Goal: Information Seeking & Learning: Get advice/opinions

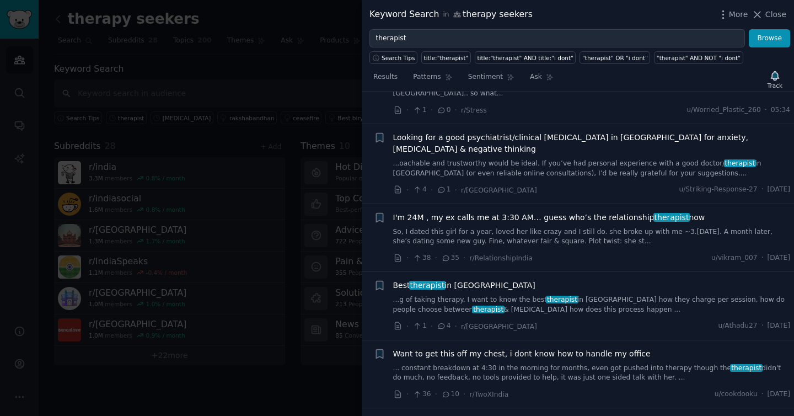
scroll to position [113, 0]
click at [468, 294] on link "...g of taking therapy. I want to know the best therapist in [GEOGRAPHIC_DATA] …" at bounding box center [592, 303] width 398 height 19
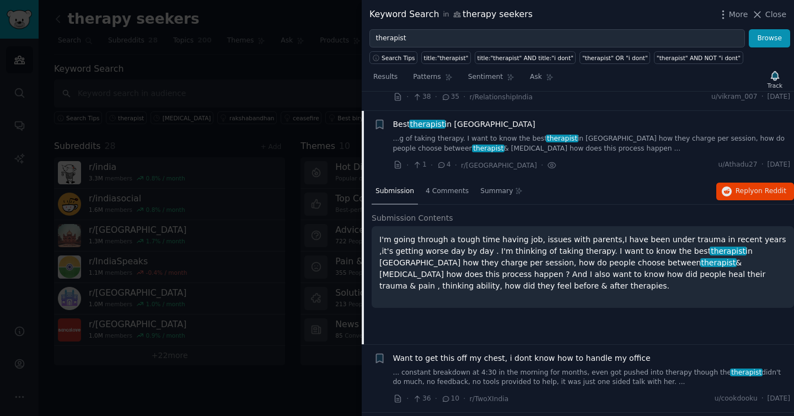
scroll to position [280, 0]
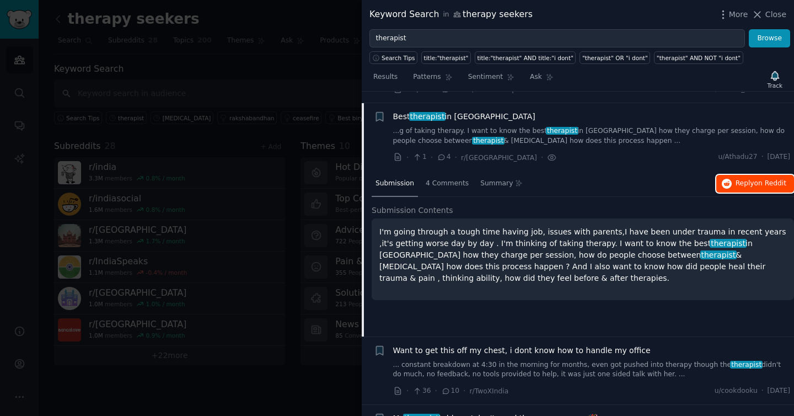
click at [719, 175] on button "Reply on Reddit" at bounding box center [756, 184] width 78 height 18
click at [455, 126] on link "...g of taking therapy. I want to know the best therapist in [GEOGRAPHIC_DATA] …" at bounding box center [592, 135] width 398 height 19
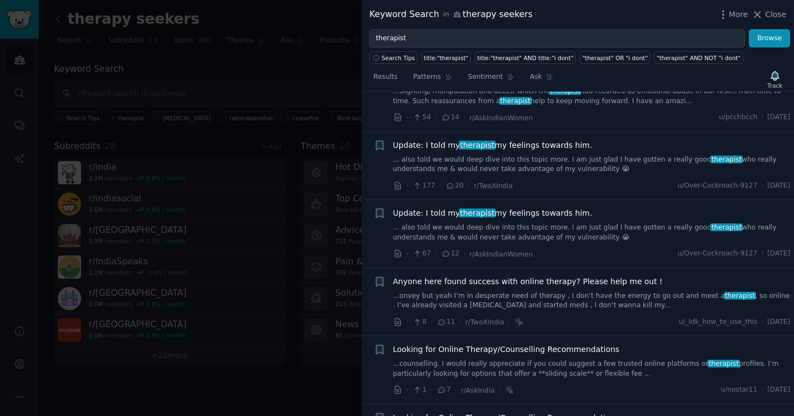
scroll to position [457, 0]
click at [493, 275] on span "Anyone here found success with online therapy? Please help me out !" at bounding box center [528, 281] width 270 height 12
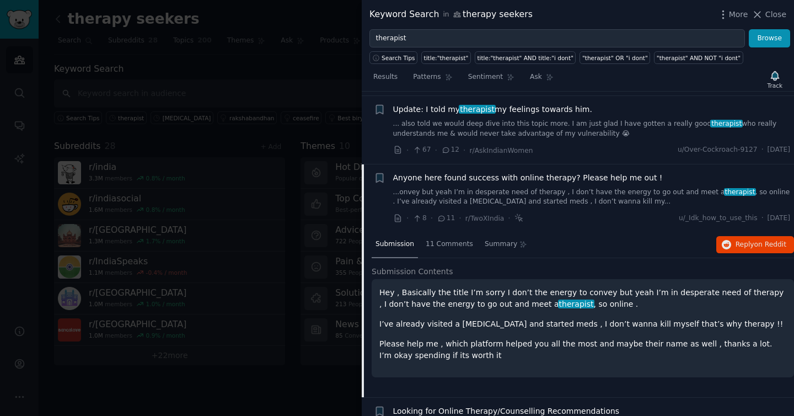
scroll to position [621, 0]
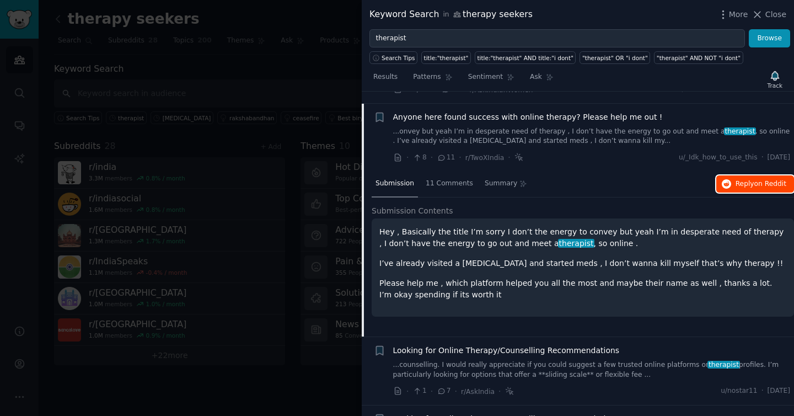
click at [759, 180] on span "on Reddit" at bounding box center [771, 184] width 32 height 8
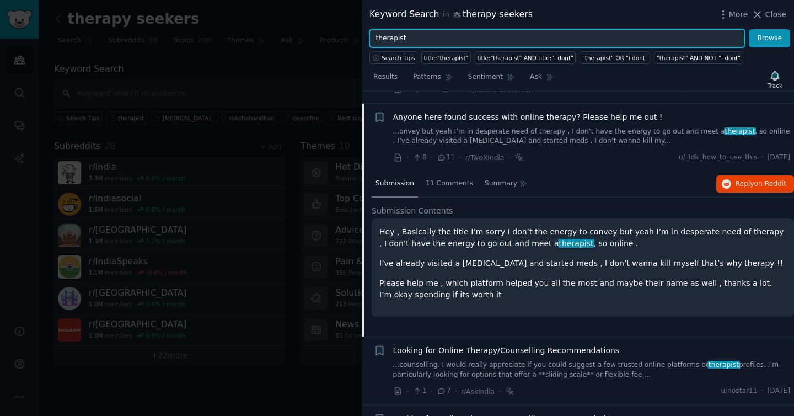
click at [454, 35] on input "therapist" at bounding box center [558, 38] width 376 height 19
type input "[MEDICAL_DATA]"
click at [749, 29] on button "Browse" at bounding box center [769, 38] width 41 height 19
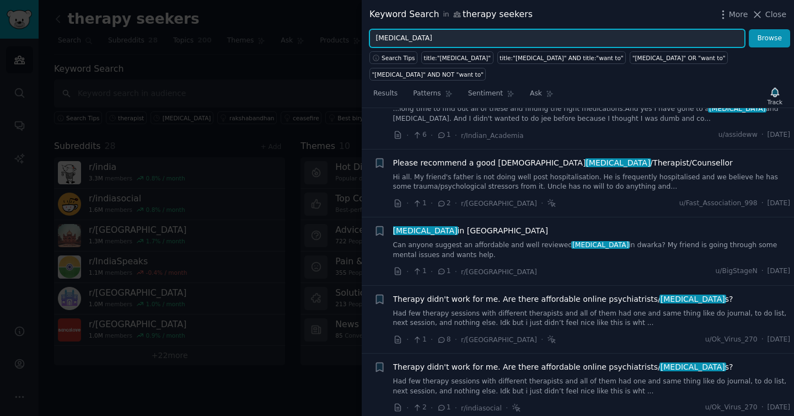
scroll to position [127, 0]
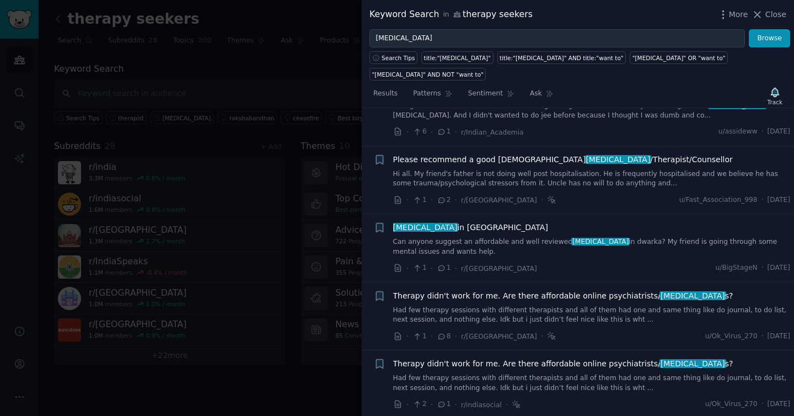
click at [458, 237] on link "Can anyone suggest an affordable and well reviewed [MEDICAL_DATA] in [GEOGRAPHI…" at bounding box center [592, 246] width 398 height 19
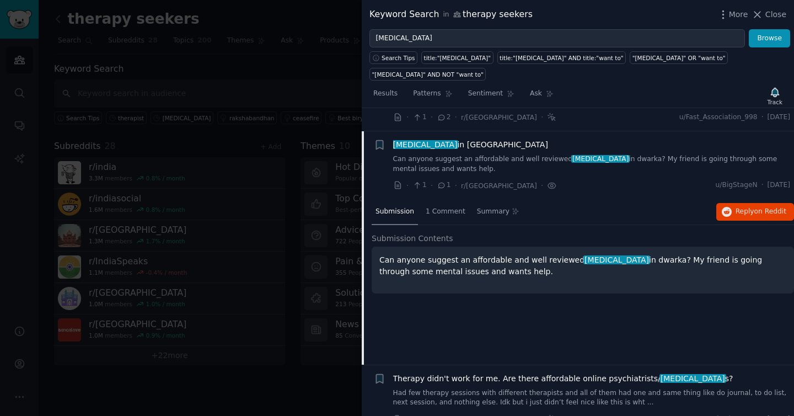
scroll to position [222, 0]
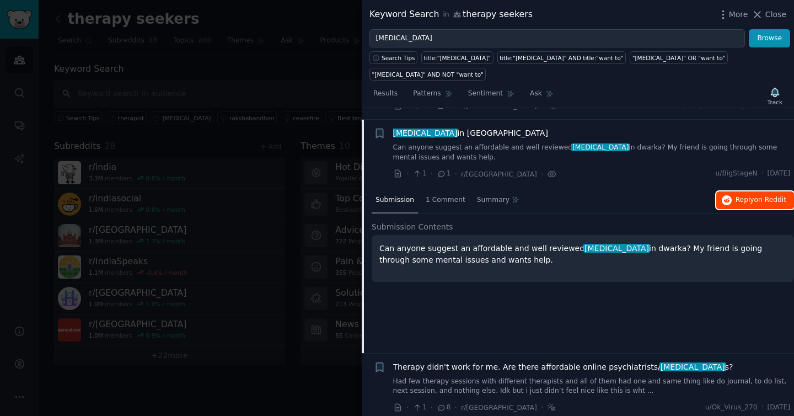
click at [770, 196] on span "on Reddit" at bounding box center [771, 200] width 32 height 8
click at [459, 143] on link "Can anyone suggest an affordable and well reviewed [MEDICAL_DATA] in [GEOGRAPHI…" at bounding box center [592, 152] width 398 height 19
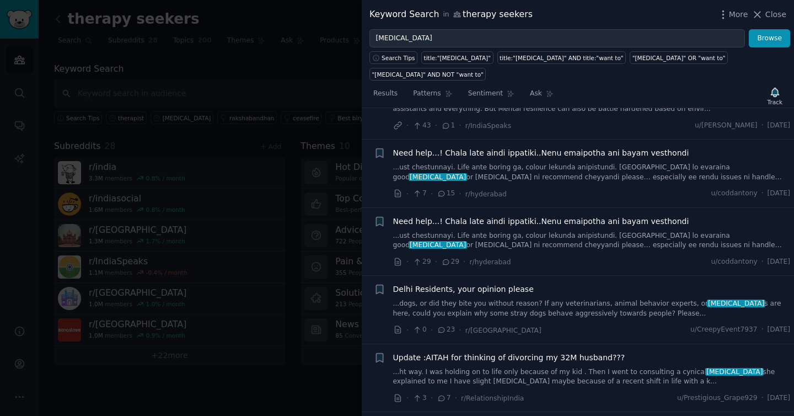
scroll to position [709, 0]
